Goal: Task Accomplishment & Management: Manage account settings

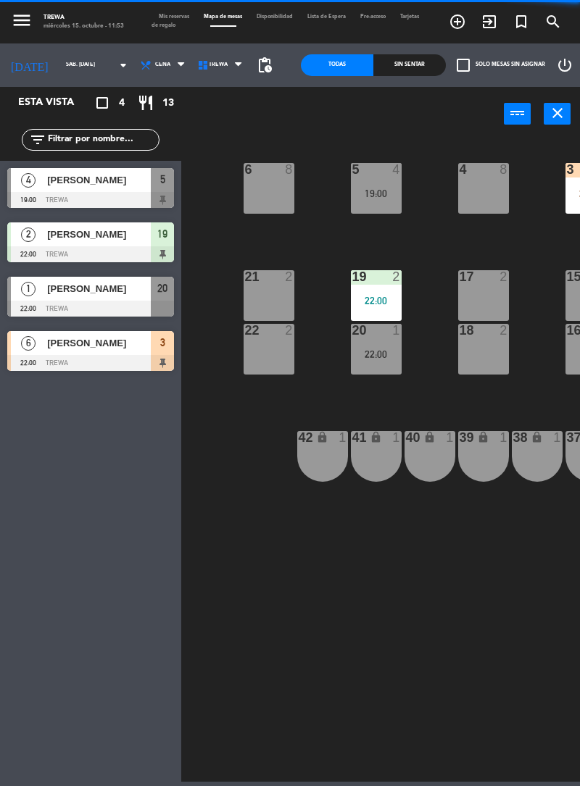
click at [114, 58] on icon "arrow_drop_down" at bounding box center [122, 65] width 17 height 17
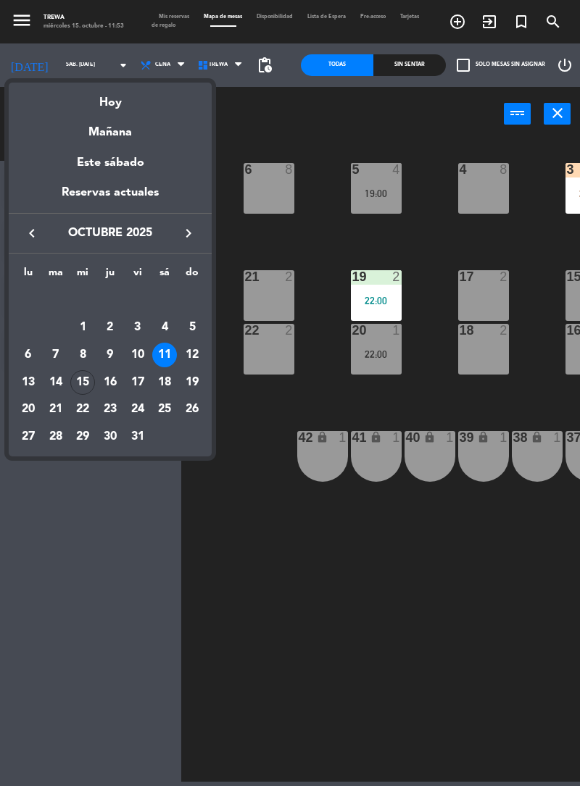
click at [124, 143] on div "Este sábado" at bounding box center [110, 163] width 203 height 41
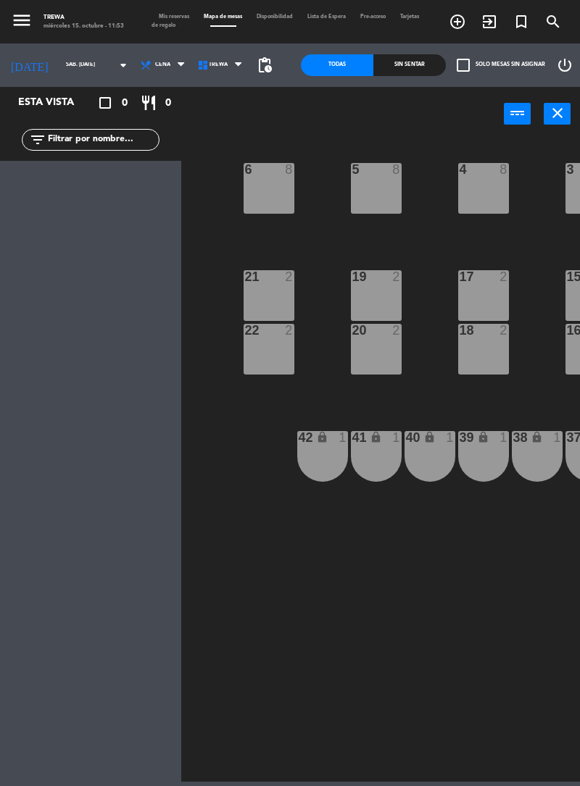
click at [78, 64] on input "sáb. [DATE]" at bounding box center [97, 65] width 77 height 20
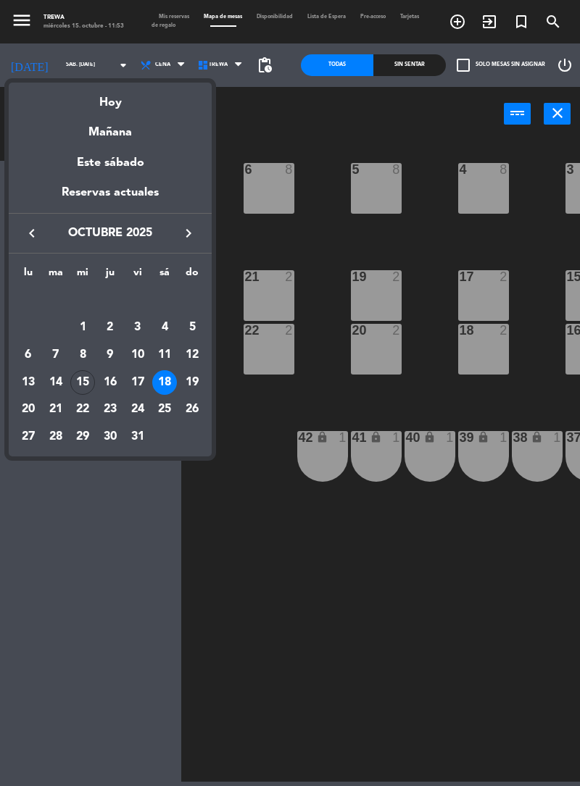
click at [81, 386] on div "15" at bounding box center [82, 382] width 25 height 25
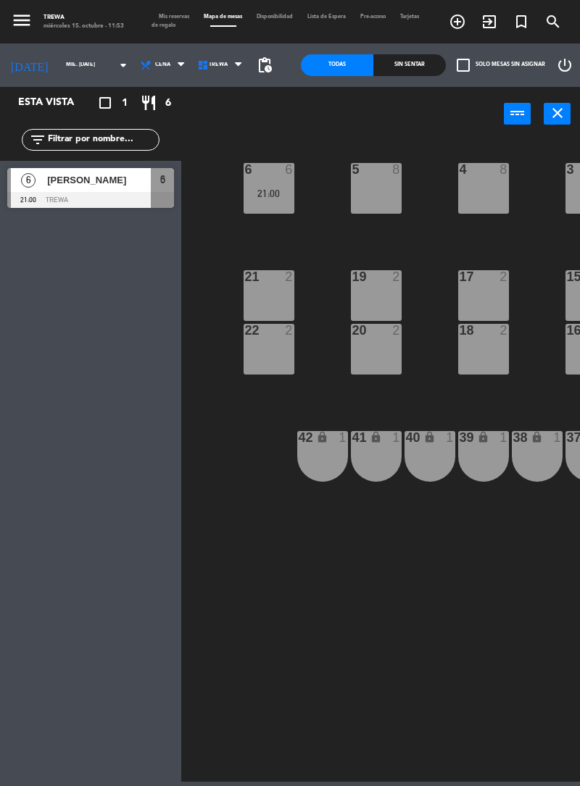
click at [114, 66] on icon "arrow_drop_down" at bounding box center [122, 65] width 17 height 17
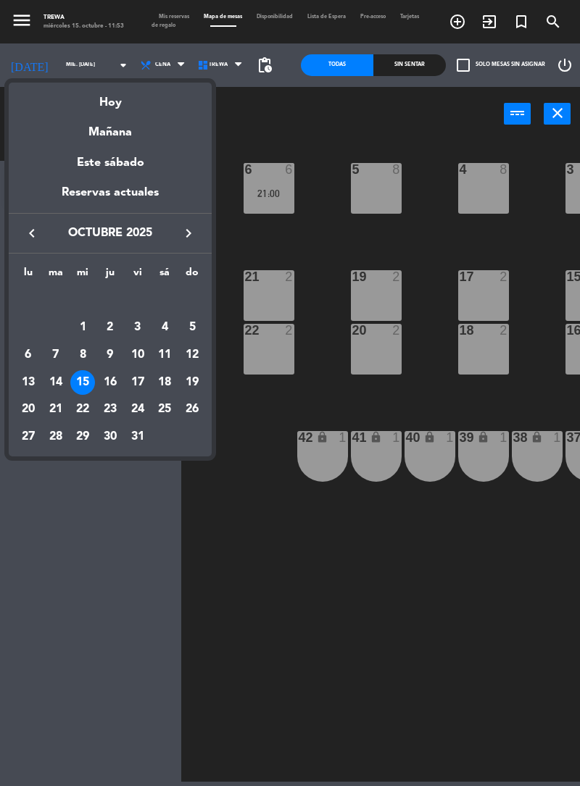
click at [113, 386] on div "16" at bounding box center [110, 382] width 25 height 25
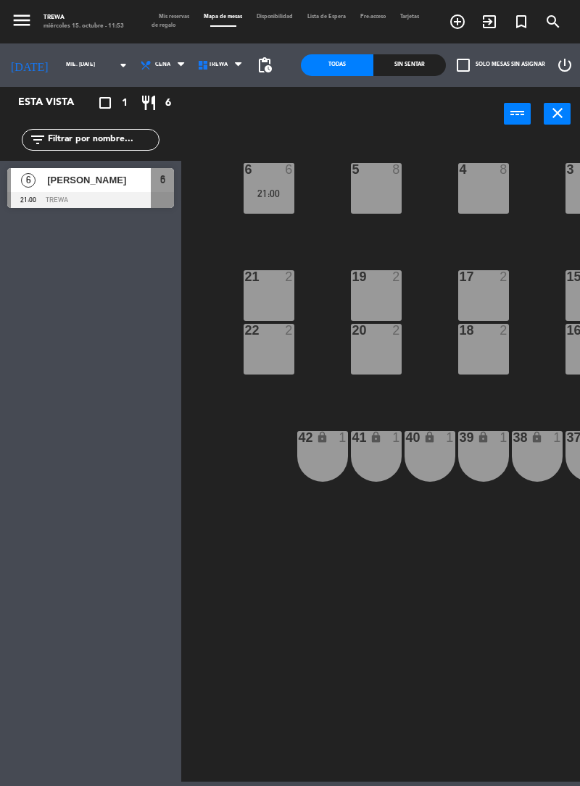
type input "[DEMOGRAPHIC_DATA] [DATE]"
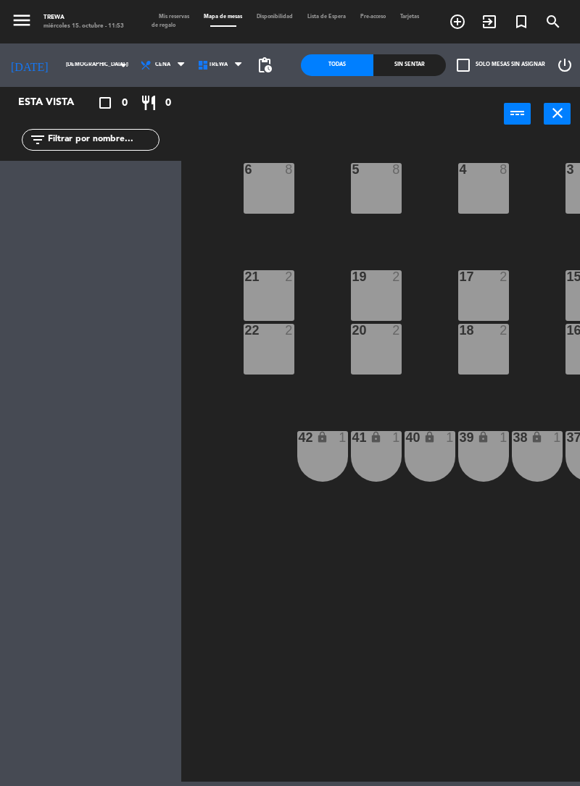
click at [383, 296] on div "19 2" at bounding box center [376, 295] width 51 height 51
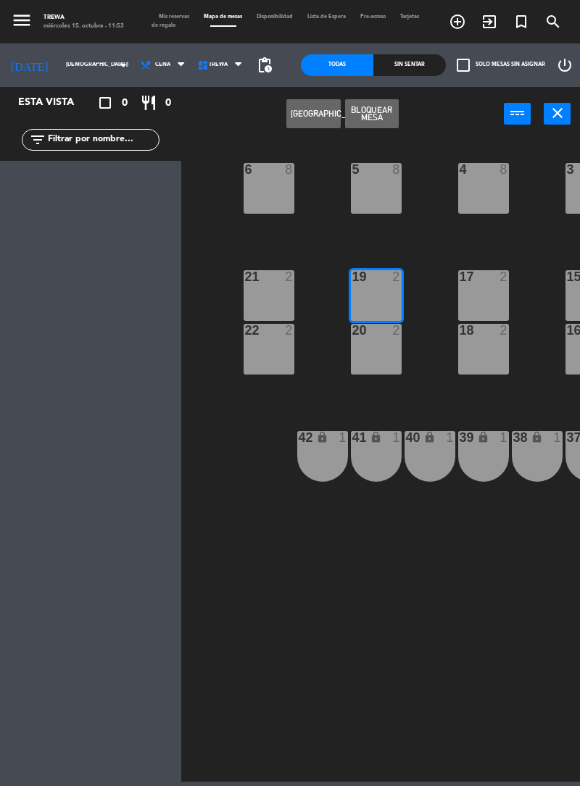
click at [327, 122] on button "[GEOGRAPHIC_DATA]" at bounding box center [313, 113] width 54 height 29
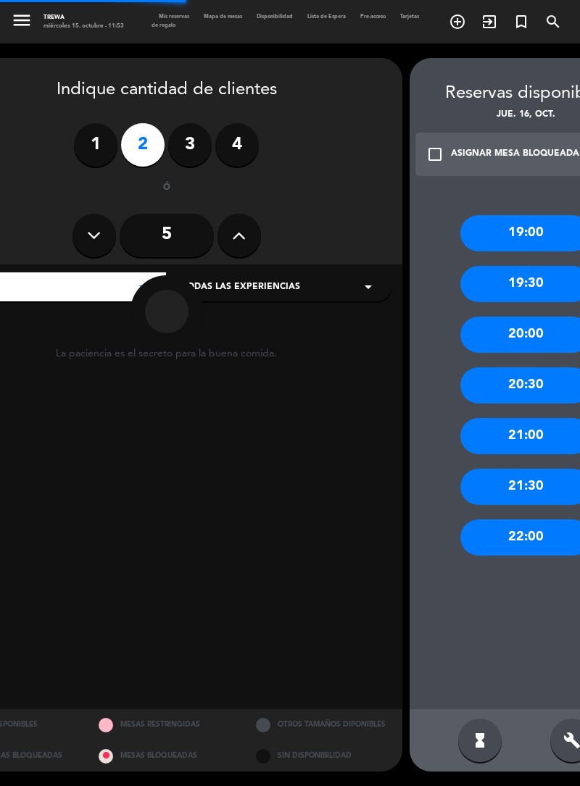
click at [175, 149] on label "3" at bounding box center [189, 144] width 43 height 43
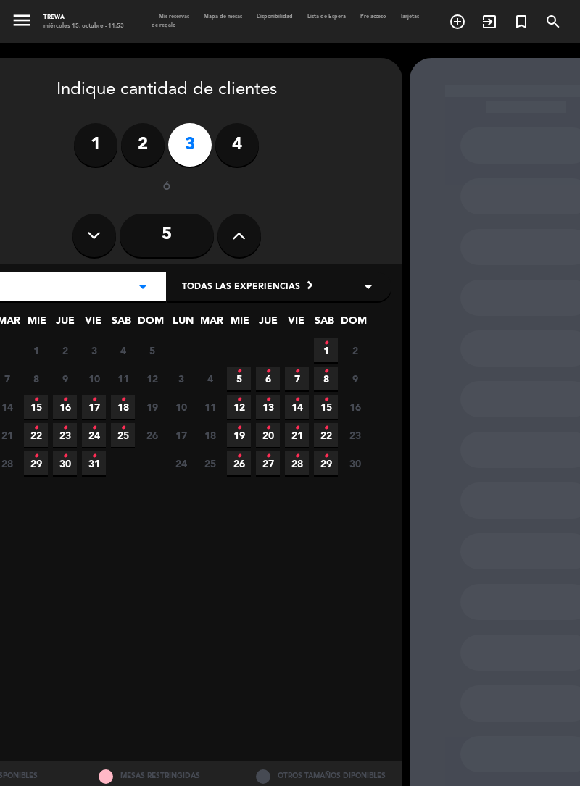
click at [64, 404] on icon "•" at bounding box center [64, 399] width 5 height 23
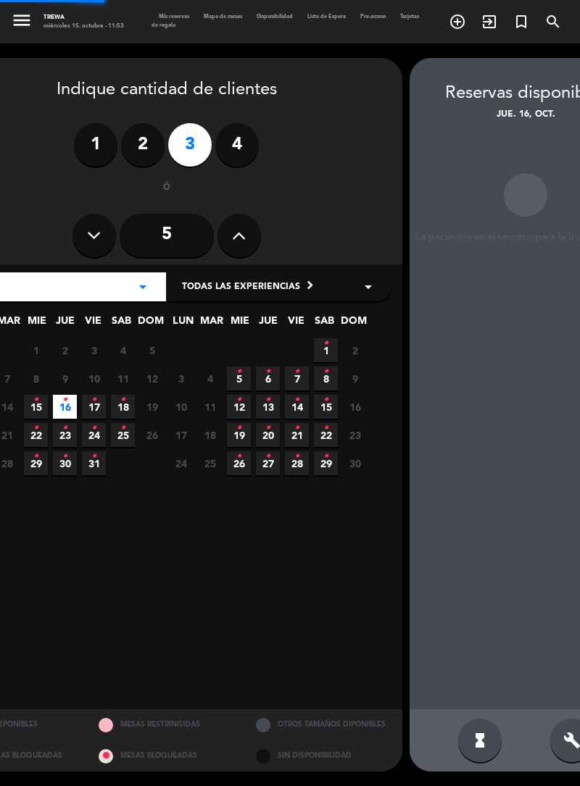
scroll to position [58, 0]
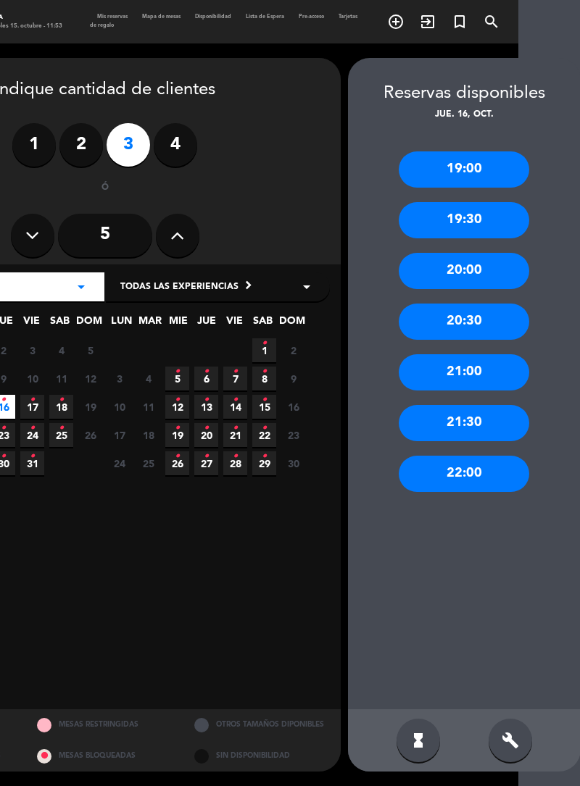
click at [484, 354] on div "21:00" at bounding box center [463, 372] width 130 height 36
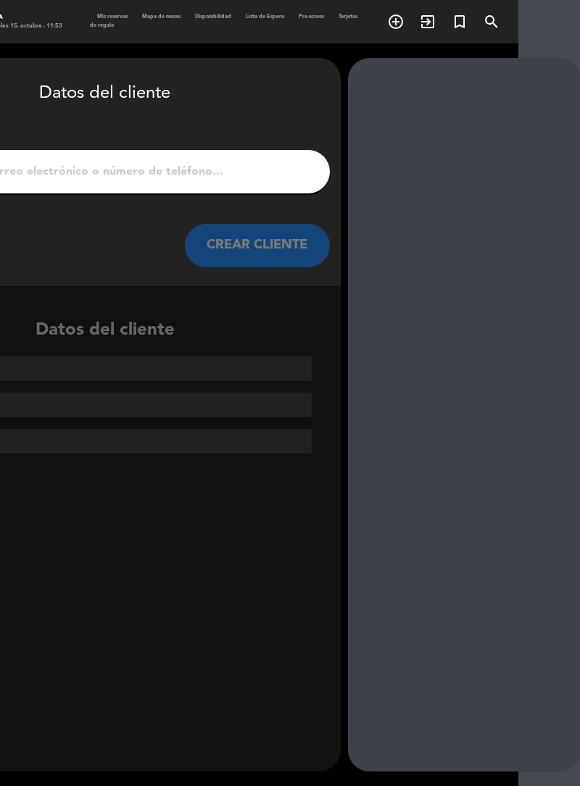
click at [246, 162] on input "1" at bounding box center [104, 172] width 427 height 20
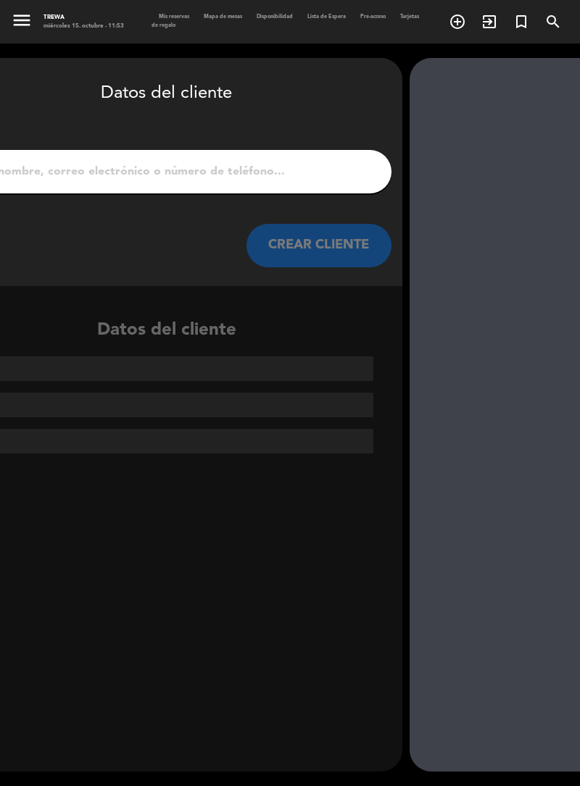
scroll to position [0, 0]
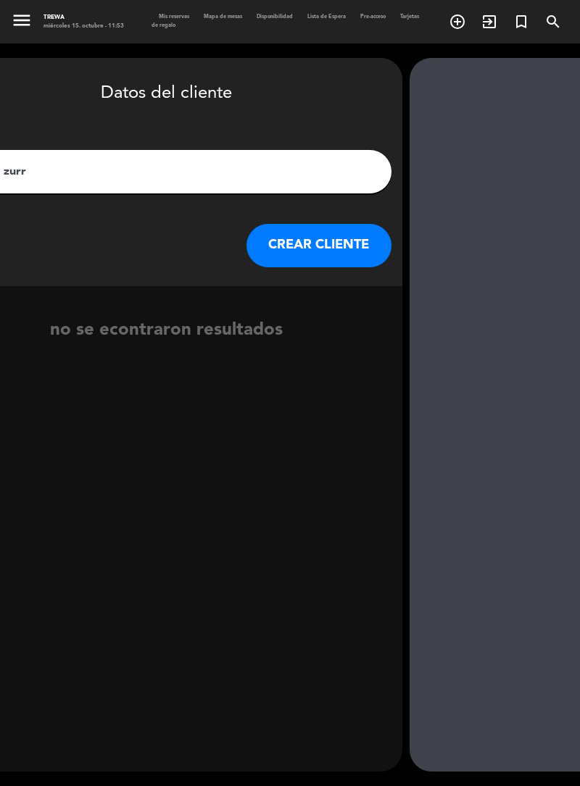
type input "[PERSON_NAME]"
click at [329, 255] on button "CREAR CLIENTE" at bounding box center [318, 245] width 145 height 43
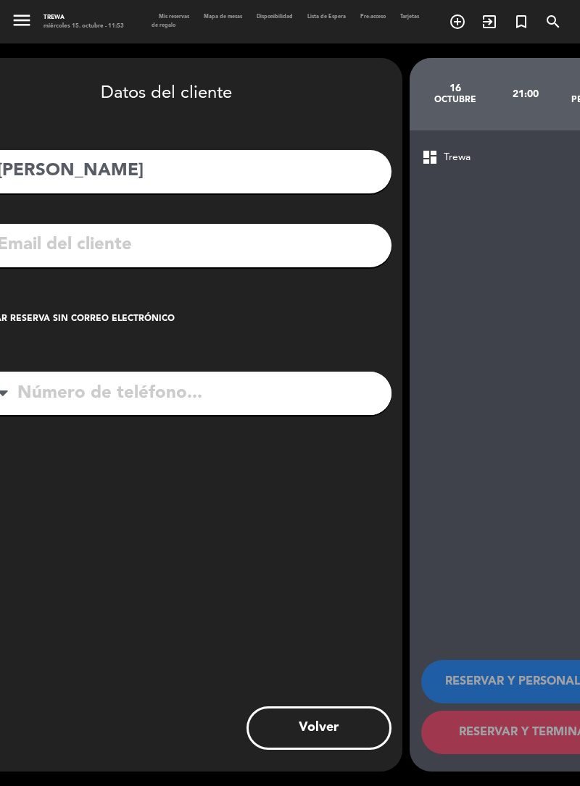
click at [276, 391] on input "tel" at bounding box center [186, 393] width 412 height 43
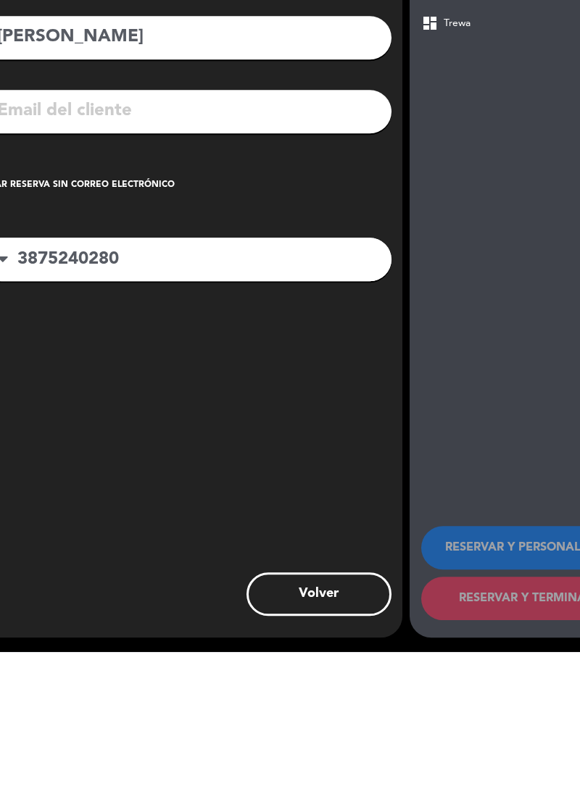
type input "3875240280"
click at [132, 320] on div "Crear reserva sin correo electrónico" at bounding box center [76, 319] width 197 height 14
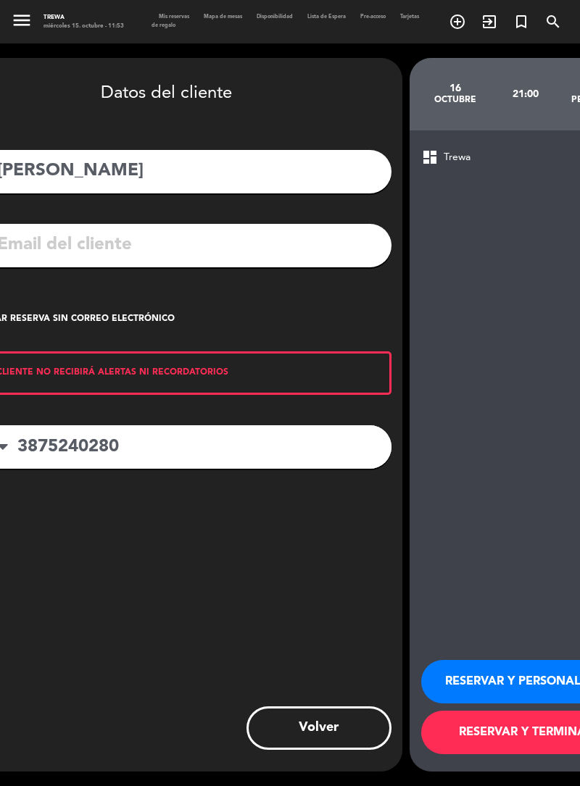
click at [526, 754] on button "RESERVAR Y TERMINAR" at bounding box center [526, 732] width 210 height 43
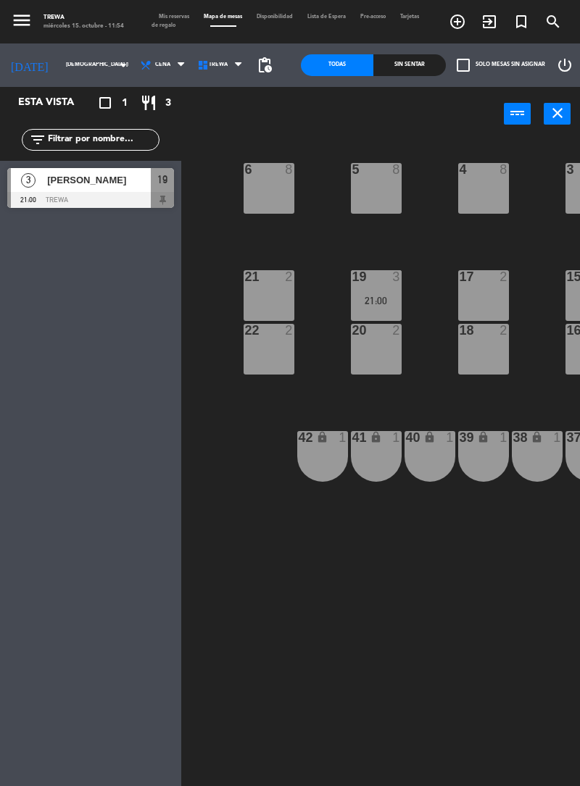
click at [85, 65] on input "[DEMOGRAPHIC_DATA] [DATE]" at bounding box center [97, 65] width 77 height 20
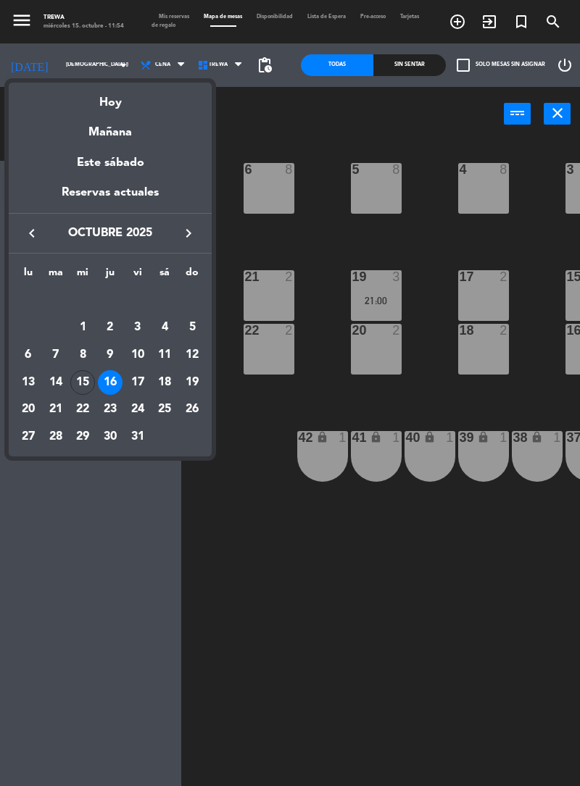
click at [143, 380] on div "17" at bounding box center [137, 382] width 25 height 25
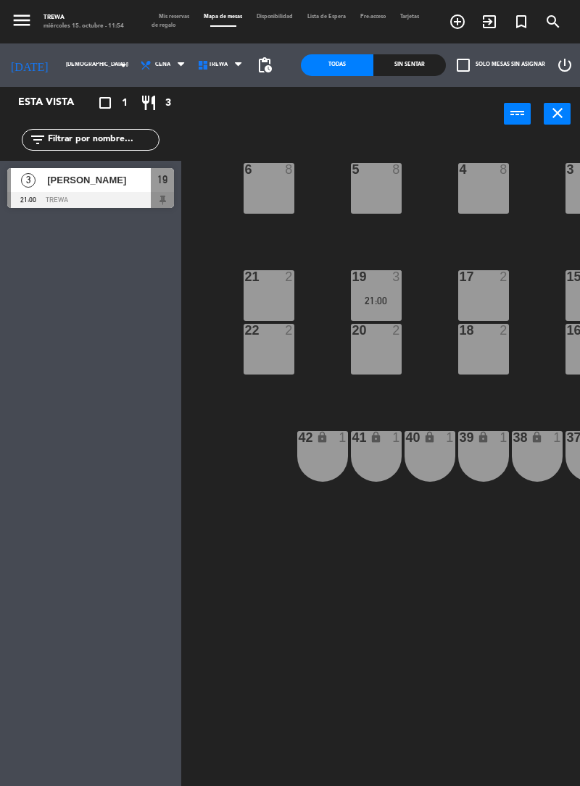
type input "vie. [DATE]"
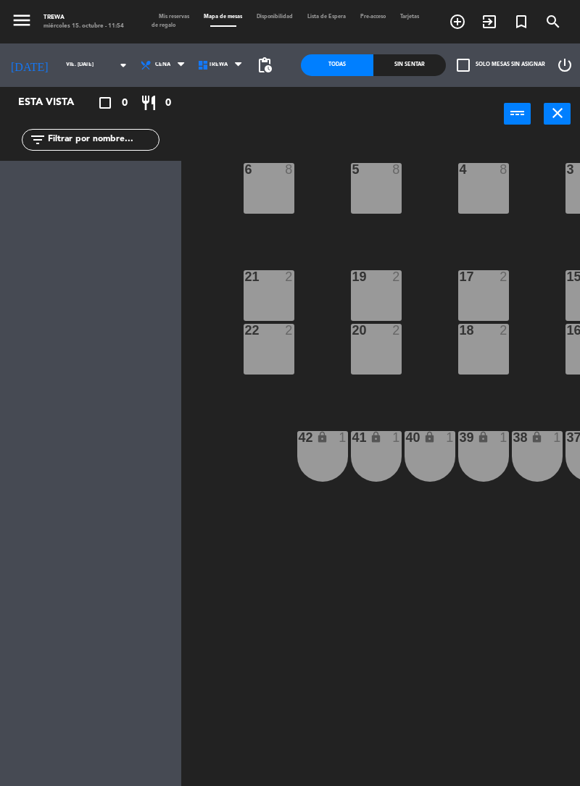
click at [272, 188] on div "6 8" at bounding box center [268, 188] width 51 height 51
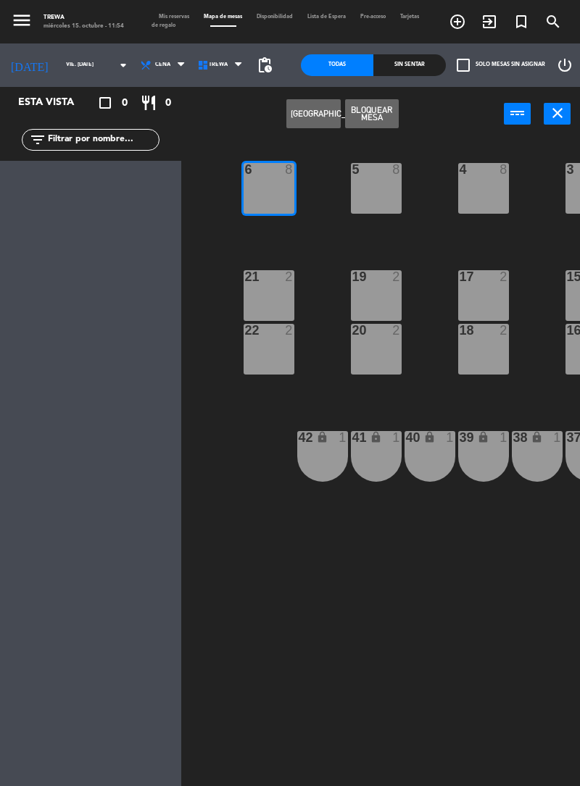
click at [307, 117] on button "[GEOGRAPHIC_DATA]" at bounding box center [313, 113] width 54 height 29
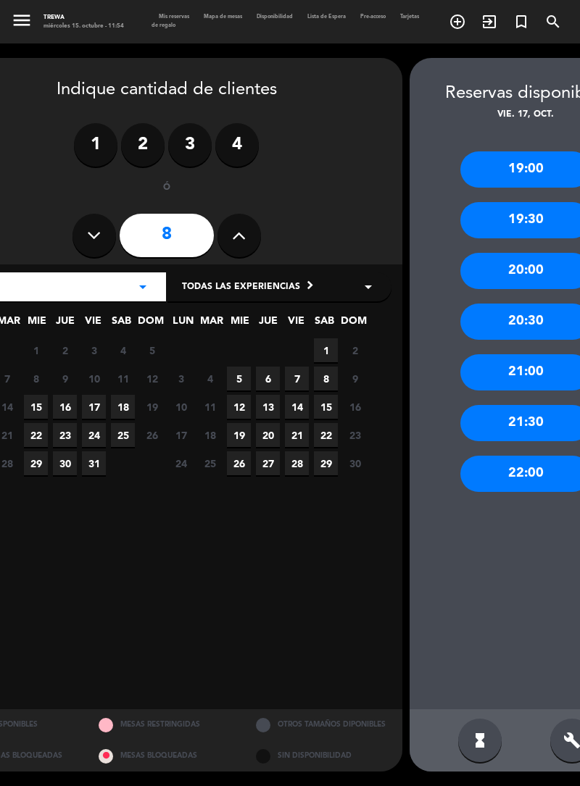
click at [519, 477] on div "22:00" at bounding box center [525, 474] width 130 height 36
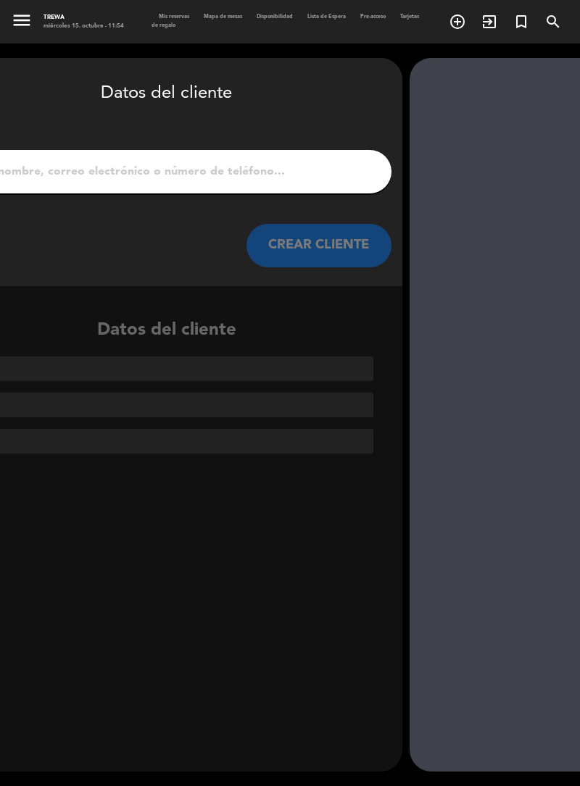
click at [319, 164] on input "1" at bounding box center [166, 172] width 427 height 20
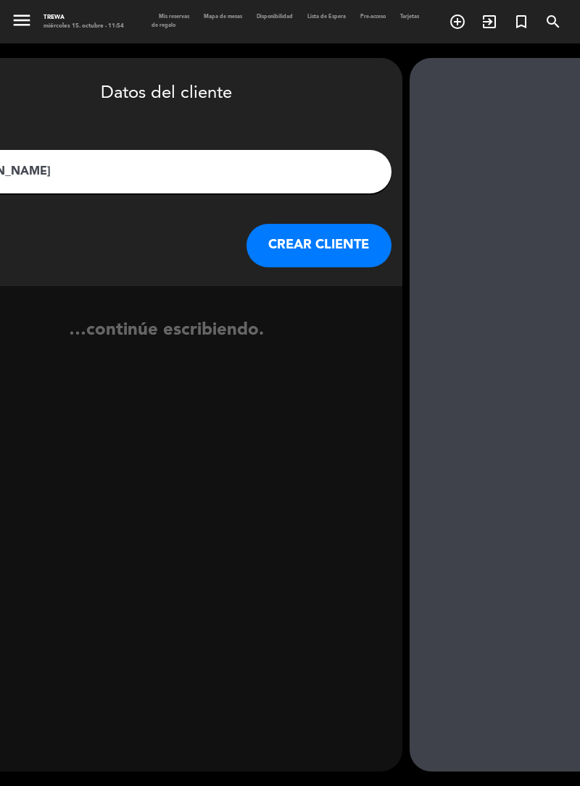
type input "[PERSON_NAME]"
click at [347, 249] on button "CREAR CLIENTE" at bounding box center [318, 245] width 145 height 43
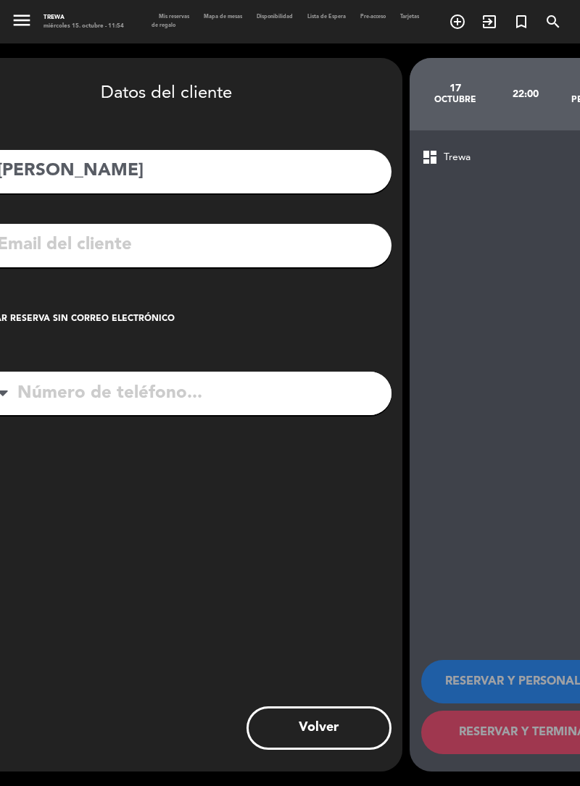
click at [150, 320] on div "Crear reserva sin correo electrónico" at bounding box center [76, 319] width 197 height 14
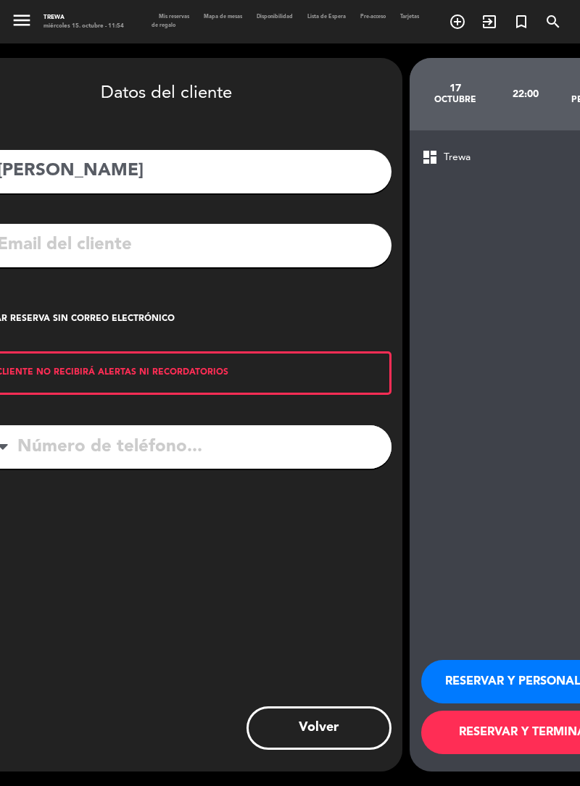
click at [212, 438] on input "tel" at bounding box center [186, 446] width 412 height 43
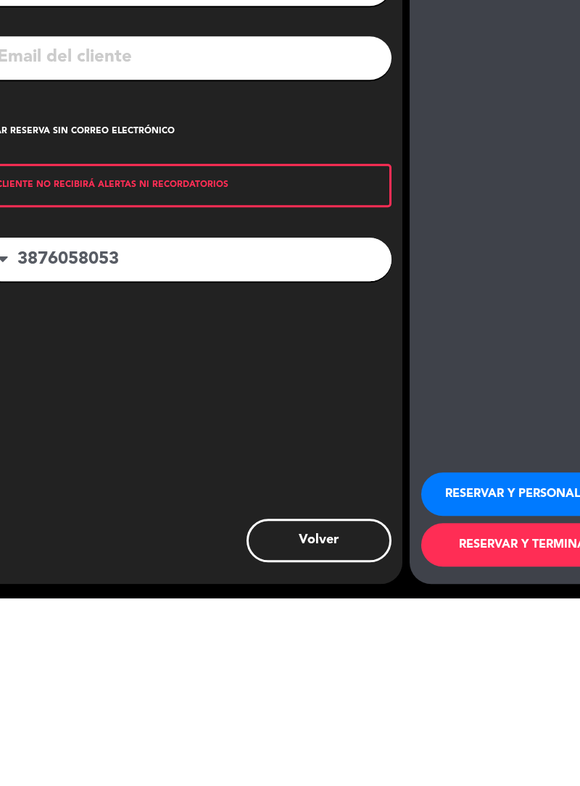
type input "3876058053"
click at [362, 564] on div "arrow_back Datos del cliente person [PERSON_NAME] mail_outline check_box Crear …" at bounding box center [166, 415] width 471 height 714
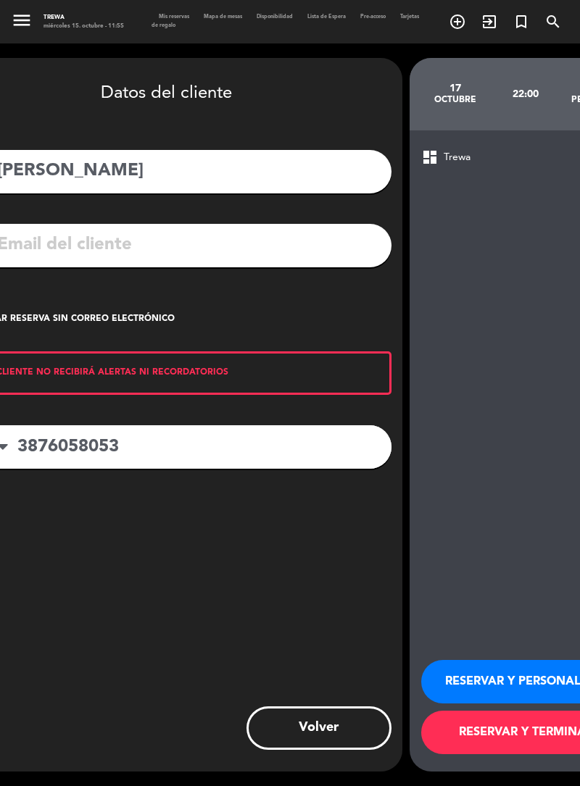
click at [522, 754] on button "RESERVAR Y TERMINAR" at bounding box center [526, 732] width 210 height 43
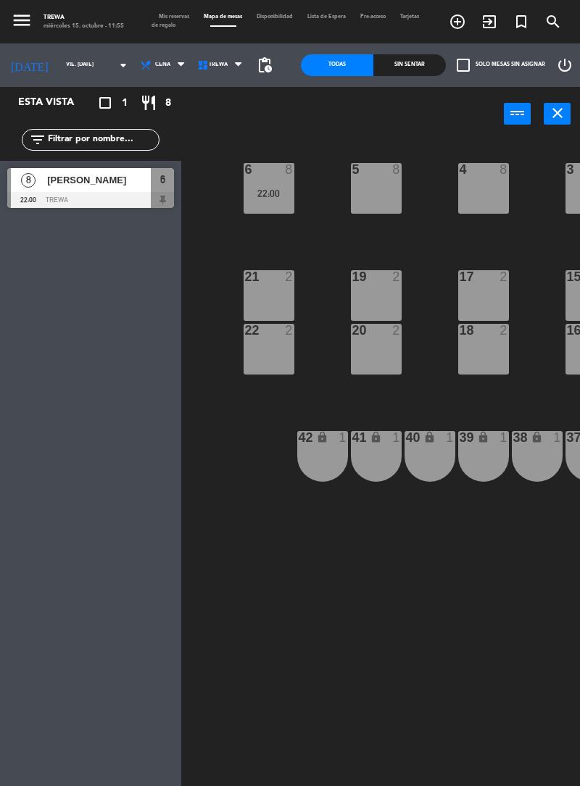
click at [133, 178] on span "[PERSON_NAME]" at bounding box center [99, 179] width 104 height 15
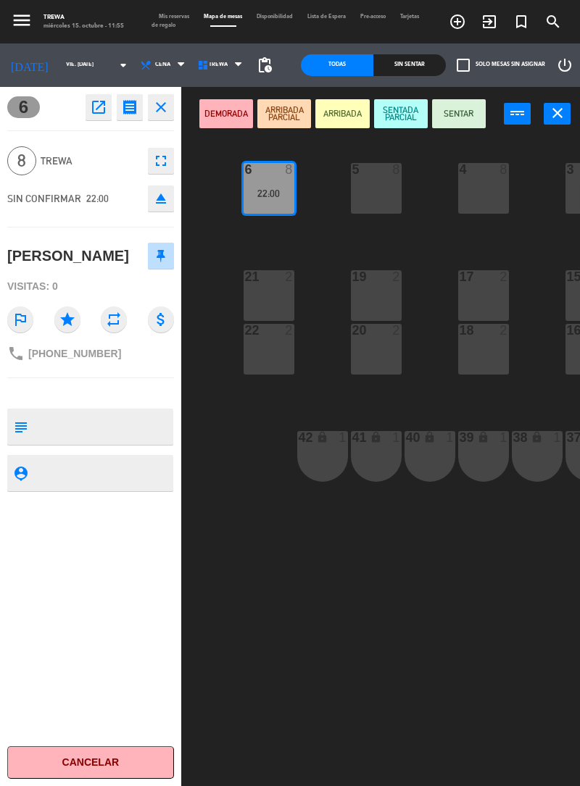
click at [131, 422] on textarea at bounding box center [102, 427] width 138 height 30
type textarea "14 pax 20k seña"
click at [136, 476] on textarea at bounding box center [102, 473] width 138 height 18
click at [247, 486] on div "6 8 22:00 5 8 4 8 3 8 2 8 1 8 21 2 19 2 17 2 15 2 13 2 11 2 22 2 20 2 18 2 16 2…" at bounding box center [383, 494] width 393 height 714
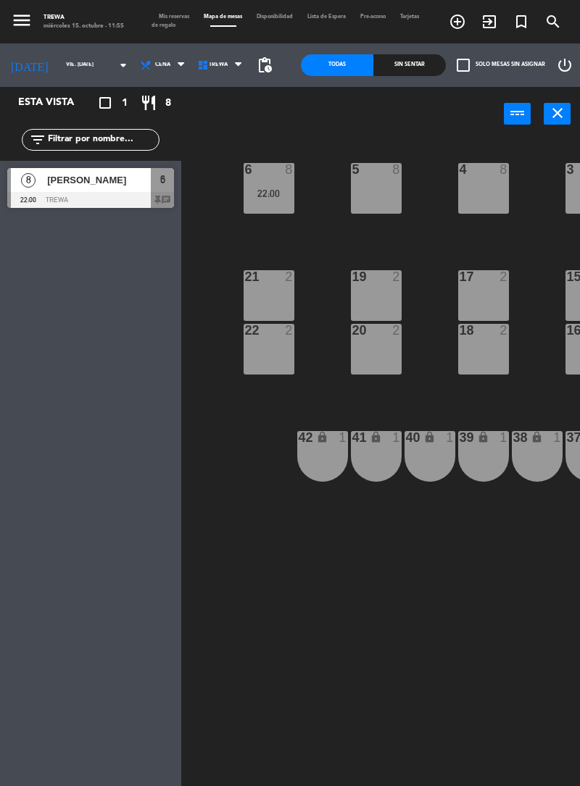
click at [364, 193] on div "5 8" at bounding box center [376, 188] width 51 height 51
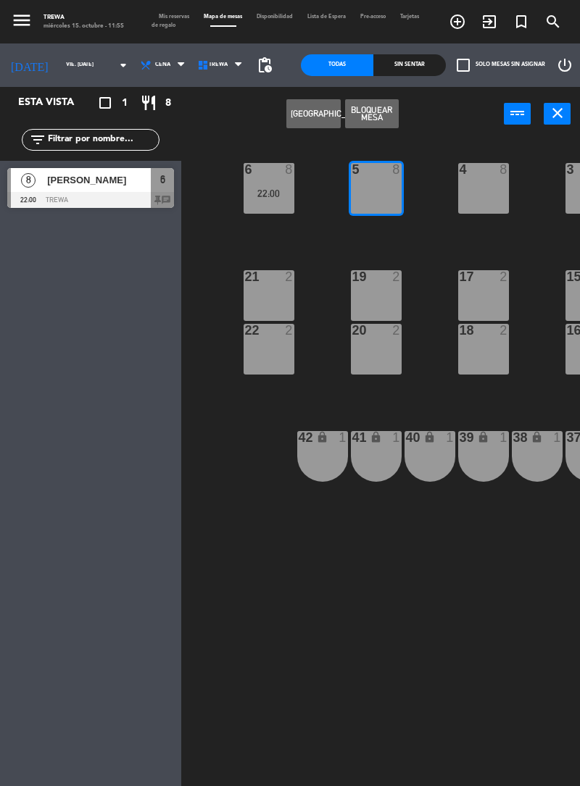
click at [379, 117] on button "Bloquear Mesa" at bounding box center [372, 113] width 54 height 29
